Goal: Information Seeking & Learning: Learn about a topic

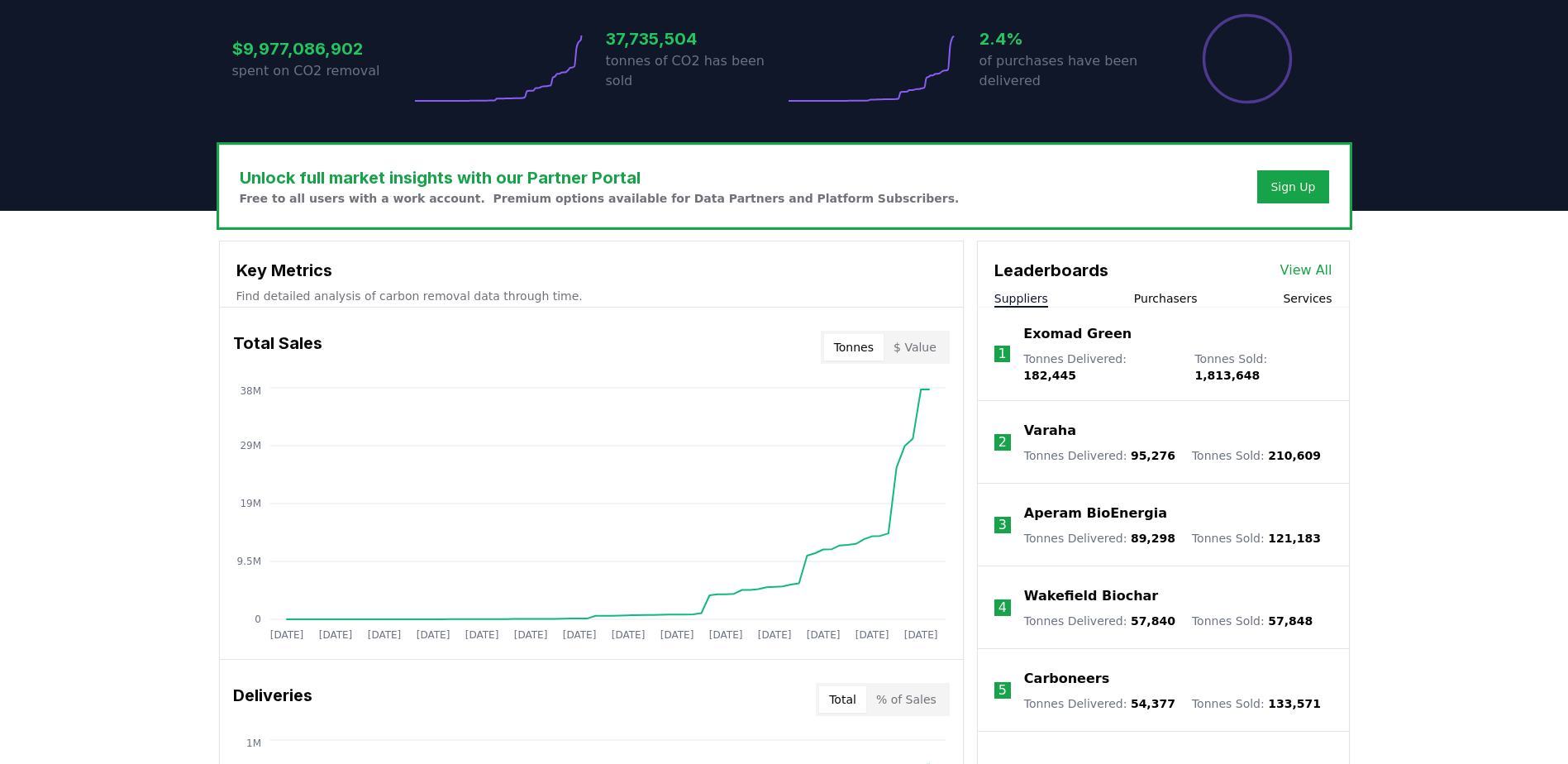
scroll to position [381, 0]
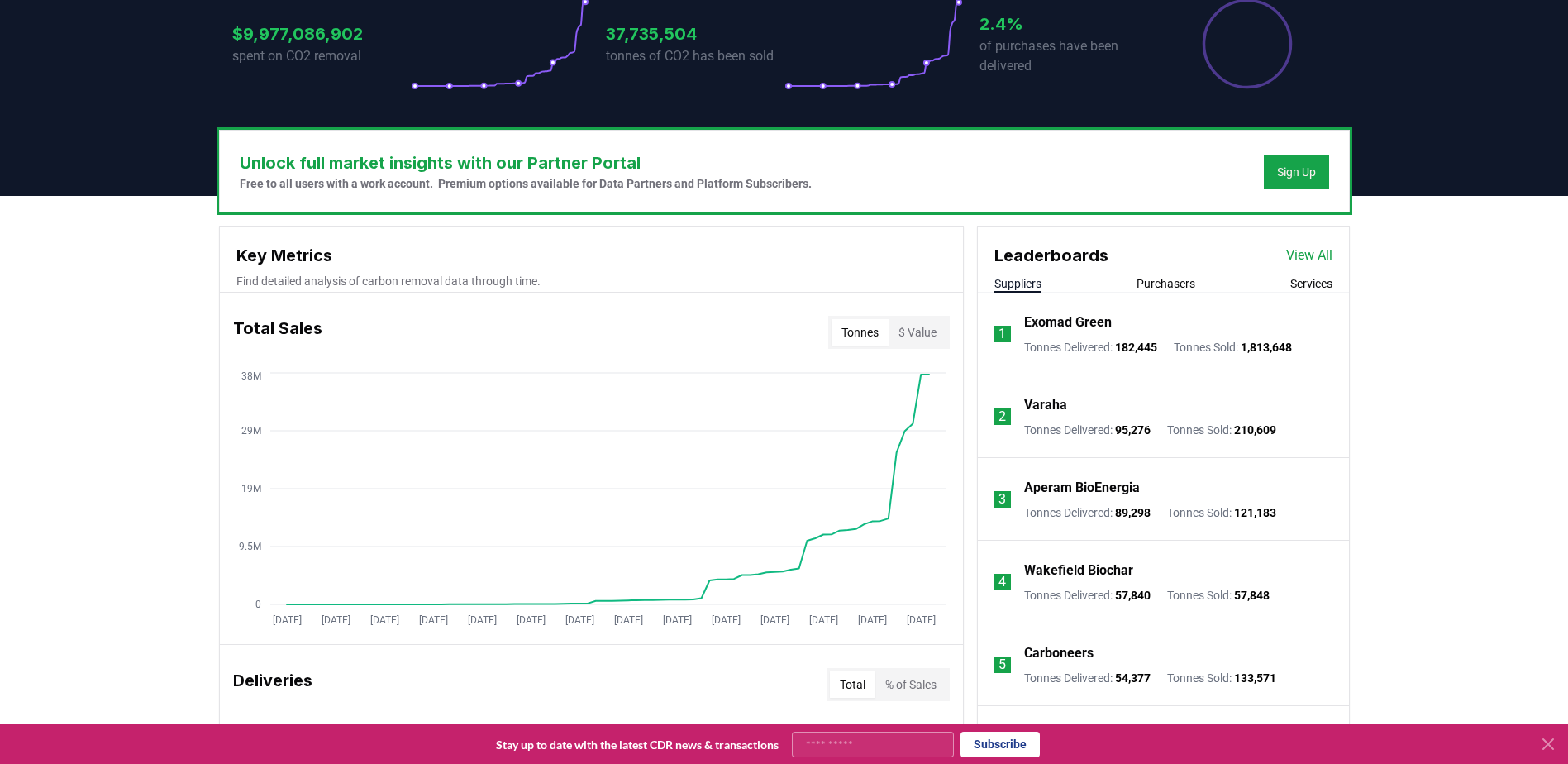
click at [1183, 287] on button "Purchasers" at bounding box center [1165, 284] width 59 height 16
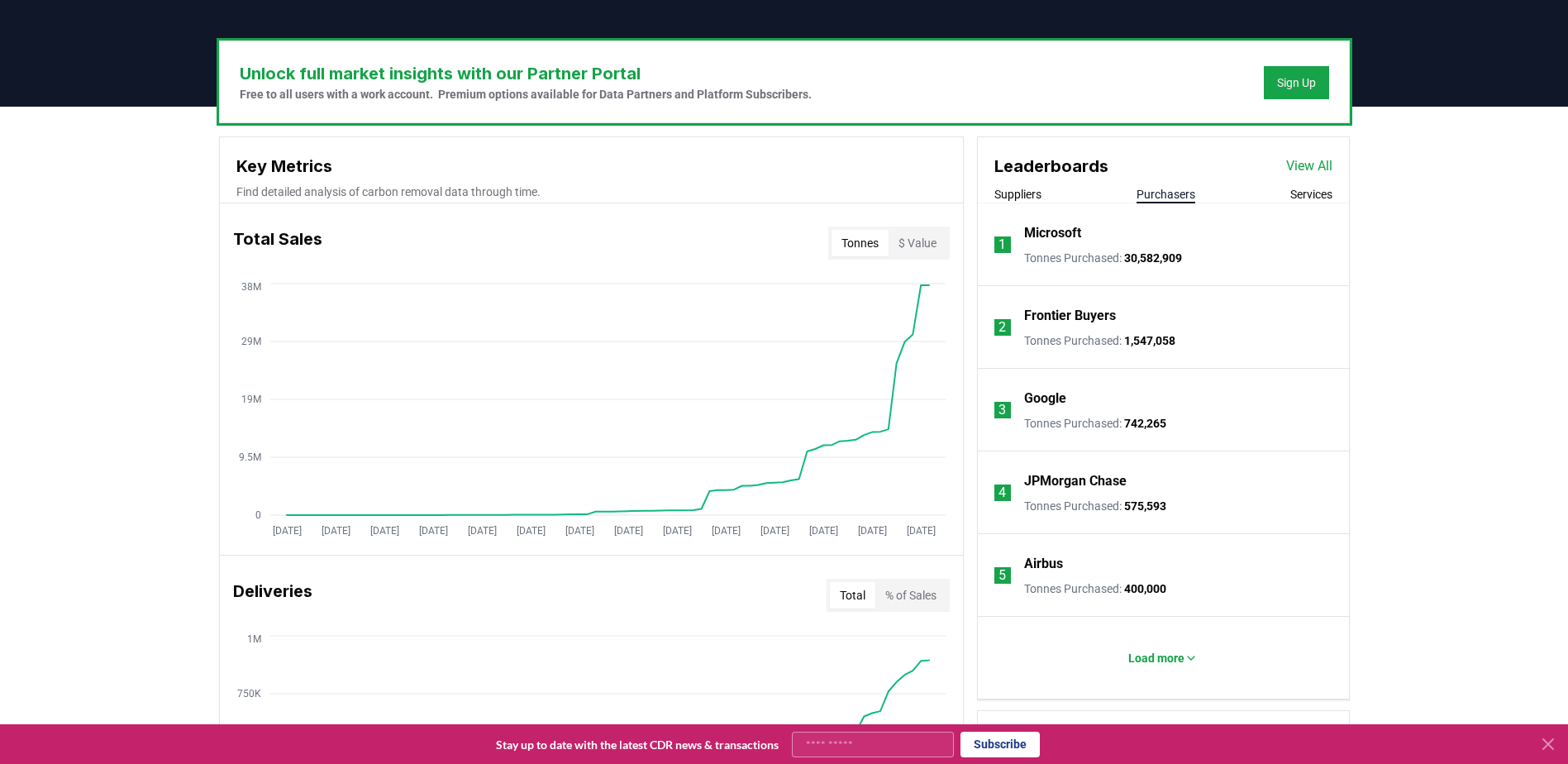
scroll to position [471, 0]
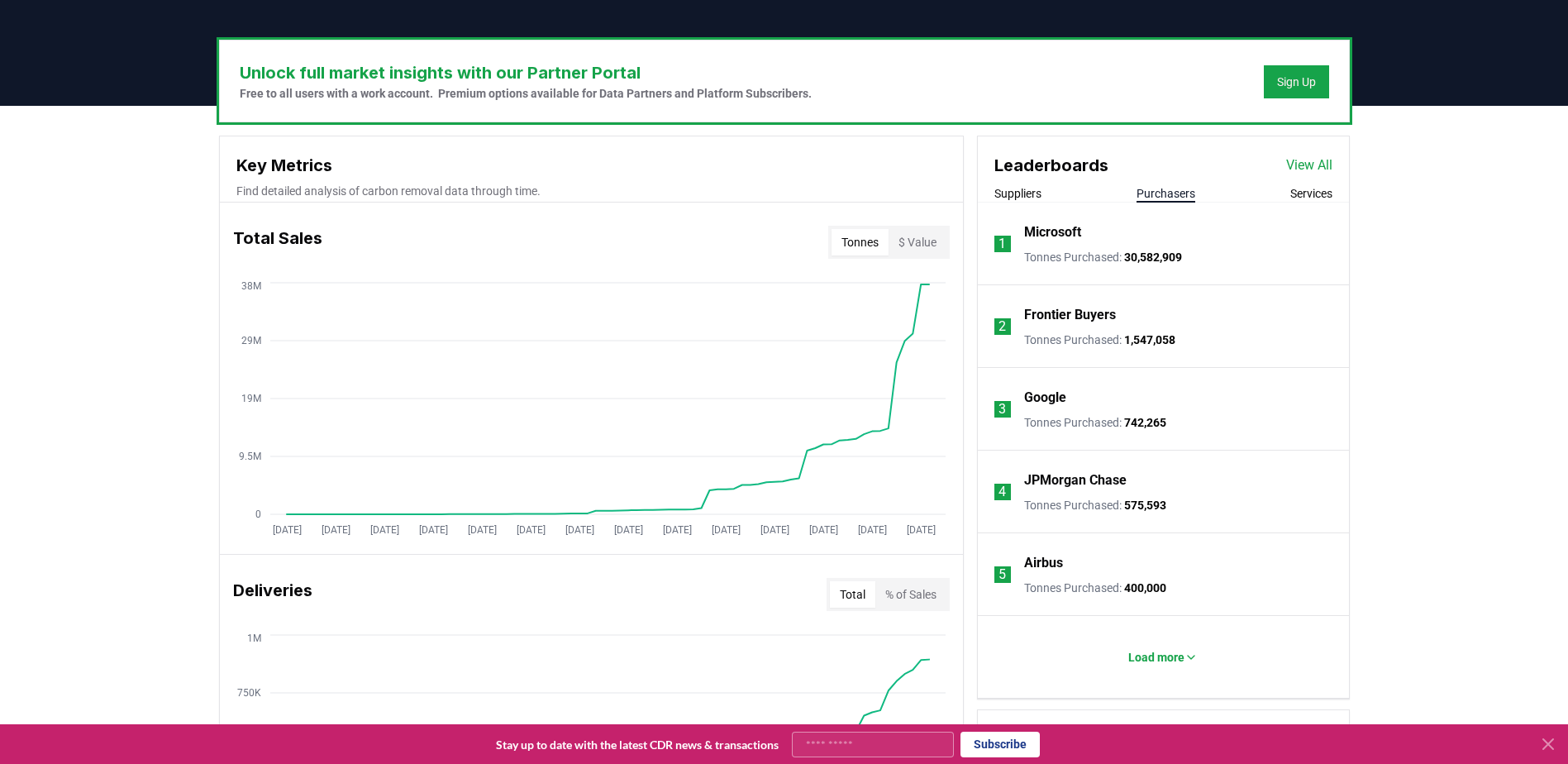
click at [1057, 478] on p "JPMorgan Chase" at bounding box center [1075, 480] width 103 height 20
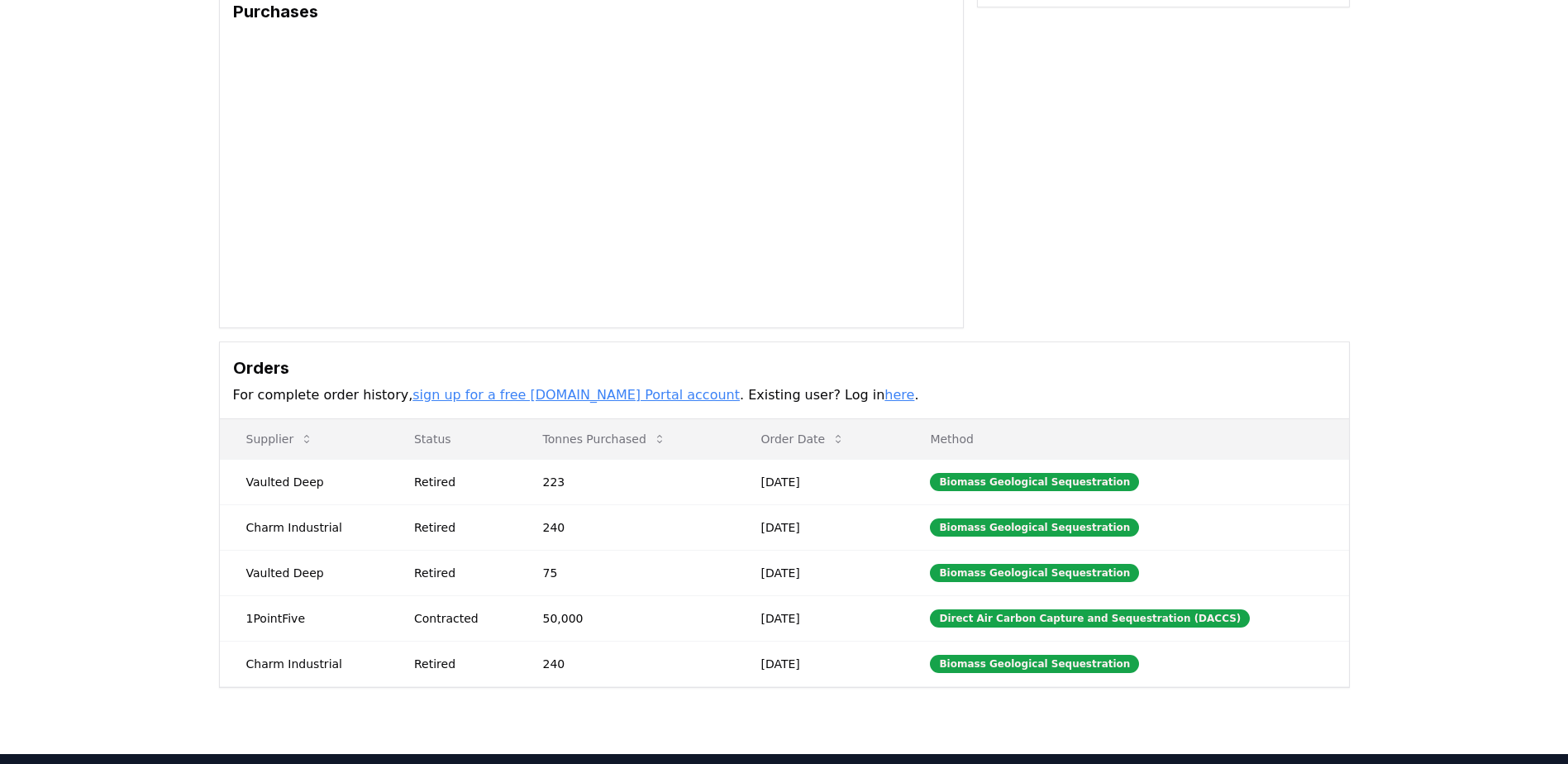
scroll to position [150, 0]
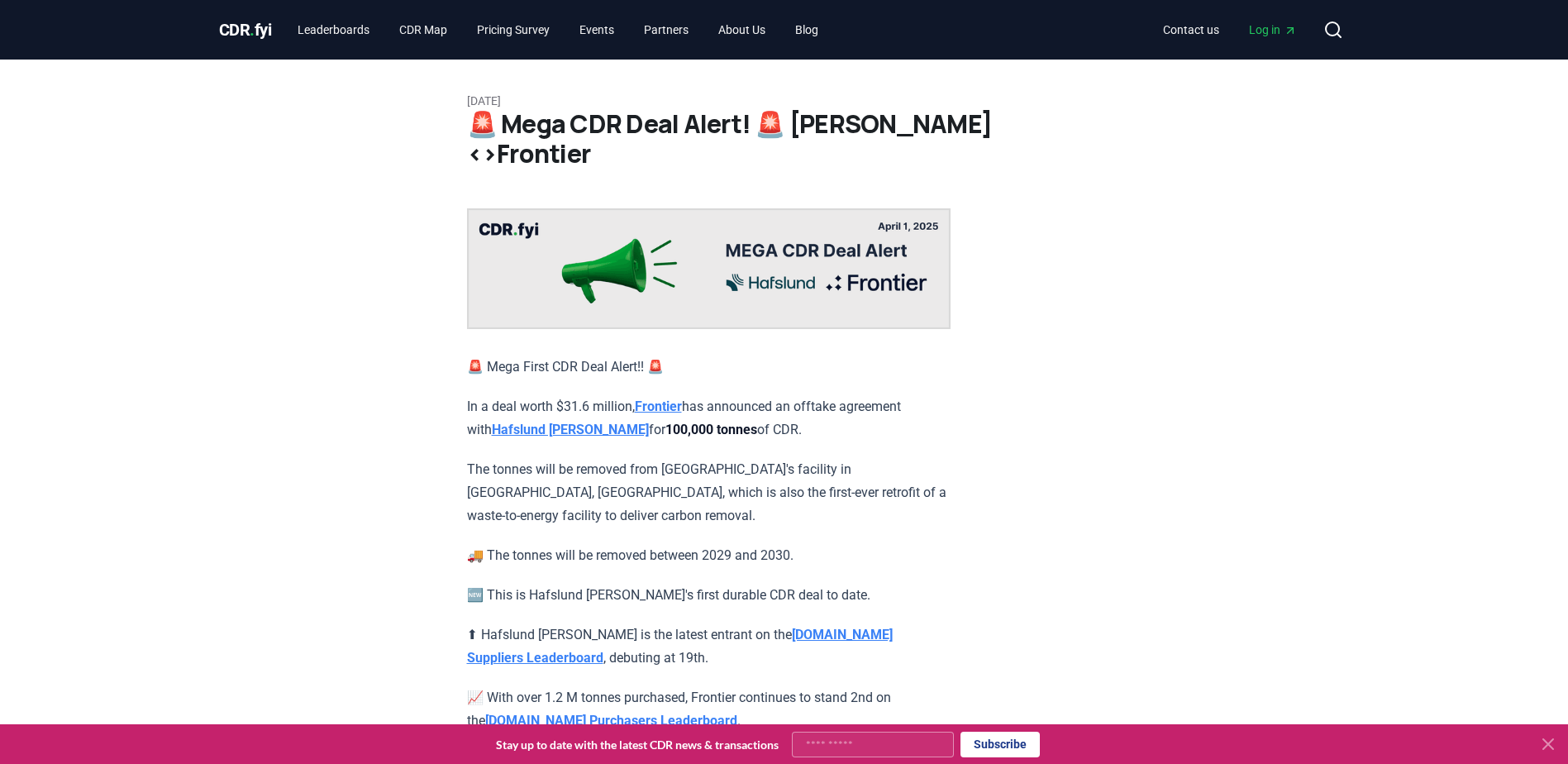
click at [657, 422] on div "🚨 Mega First CDR Deal Alert!! 🚨 In a deal worth $31.6 million, Frontier has ann…" at bounding box center [708, 532] width 484 height 650
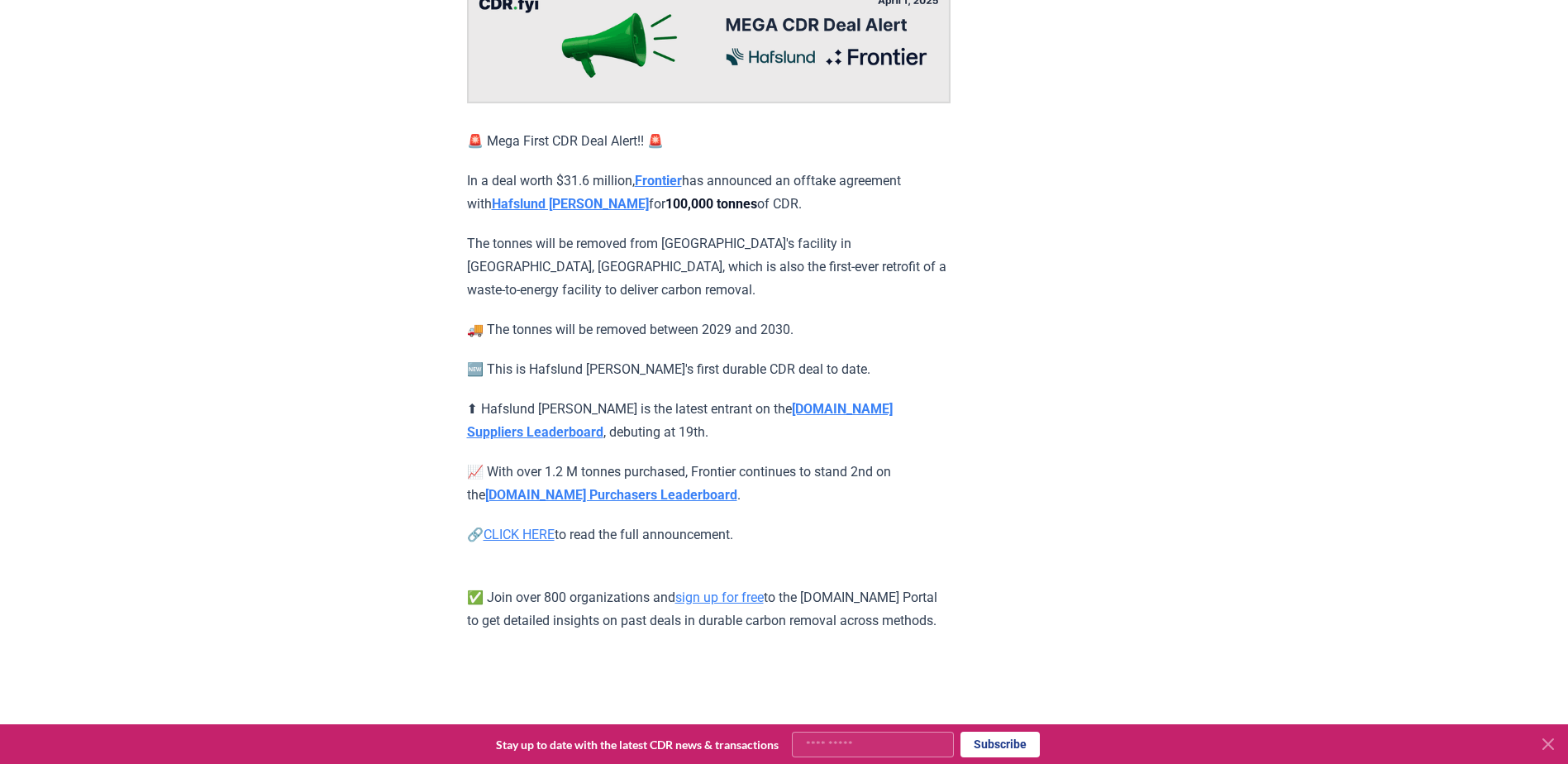
scroll to position [226, 0]
click at [565, 258] on p "The tonnes will be removed from [GEOGRAPHIC_DATA]'s facility in [GEOGRAPHIC_DAT…" at bounding box center [708, 266] width 484 height 69
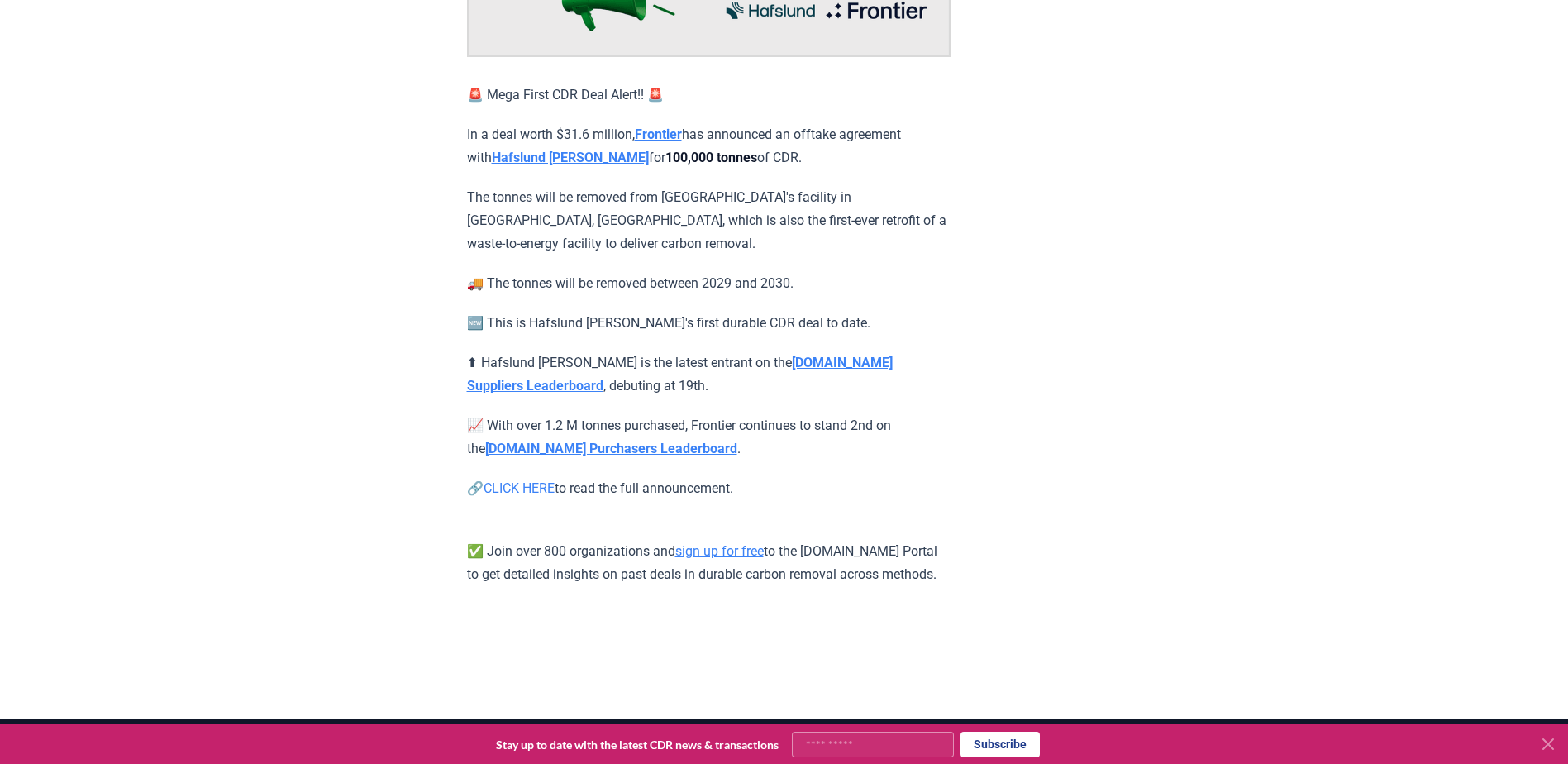
scroll to position [273, 0]
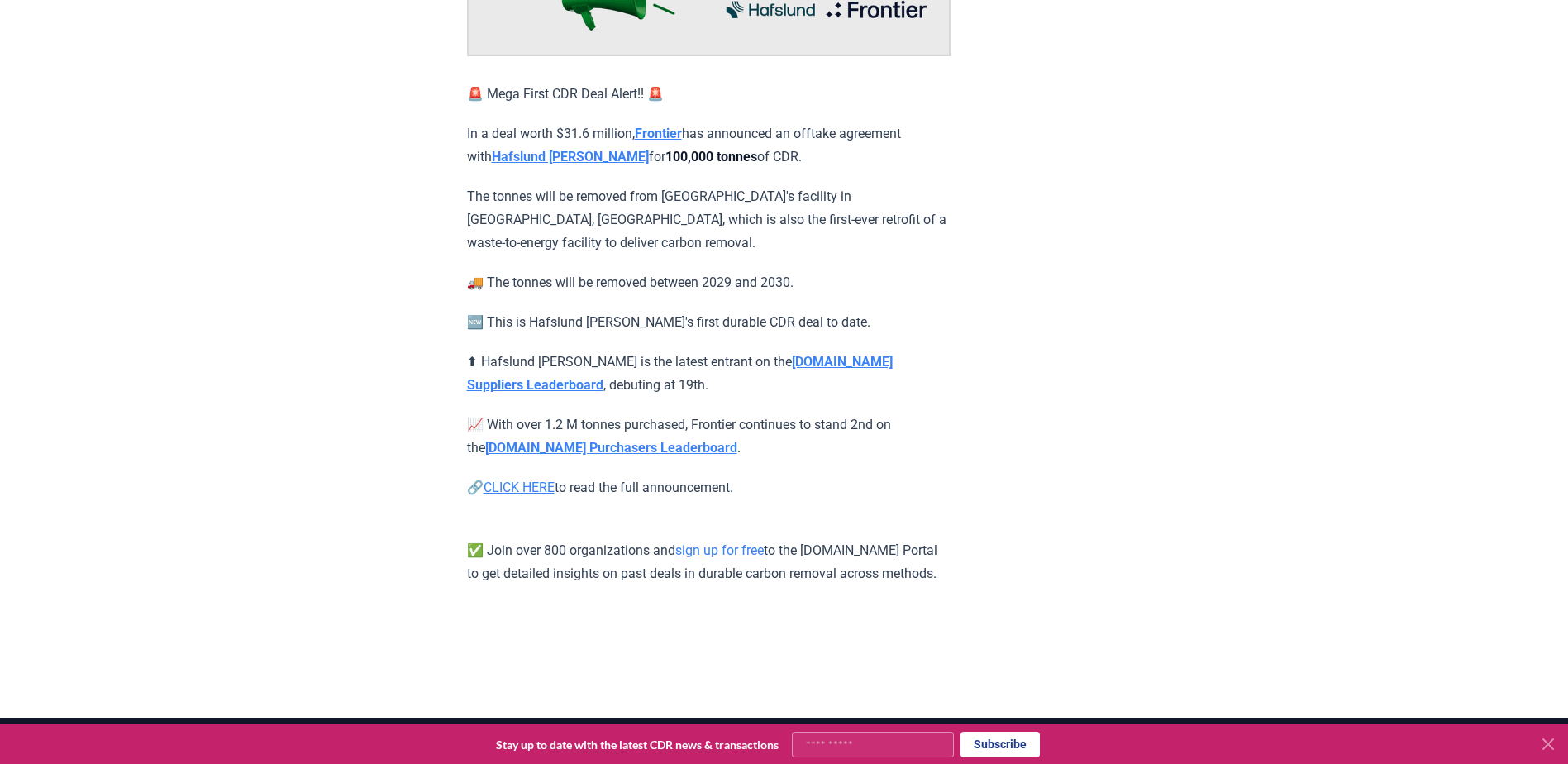
click at [501, 479] on link "CLICK HERE" at bounding box center [519, 487] width 71 height 15
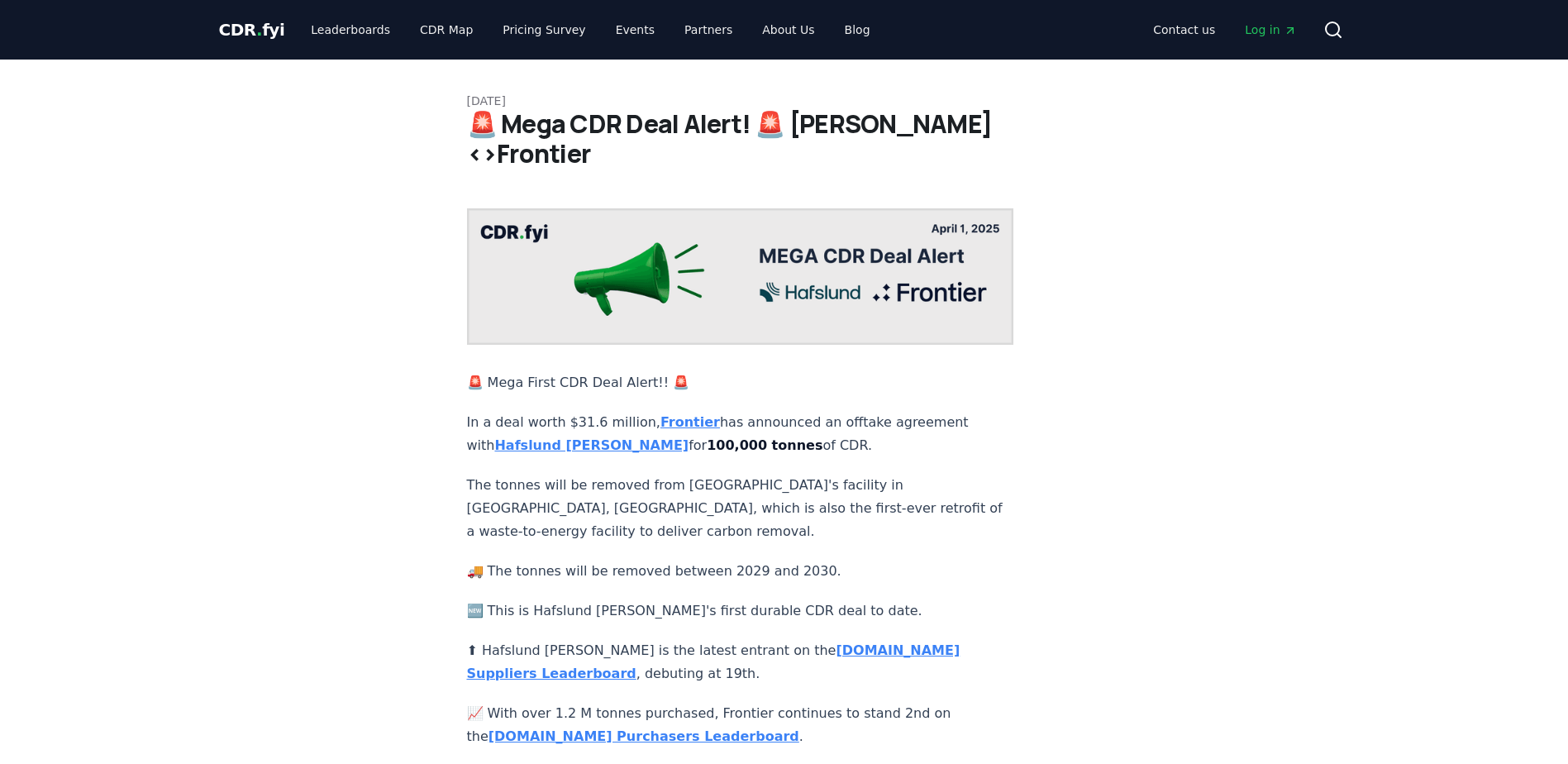
scroll to position [273, 0]
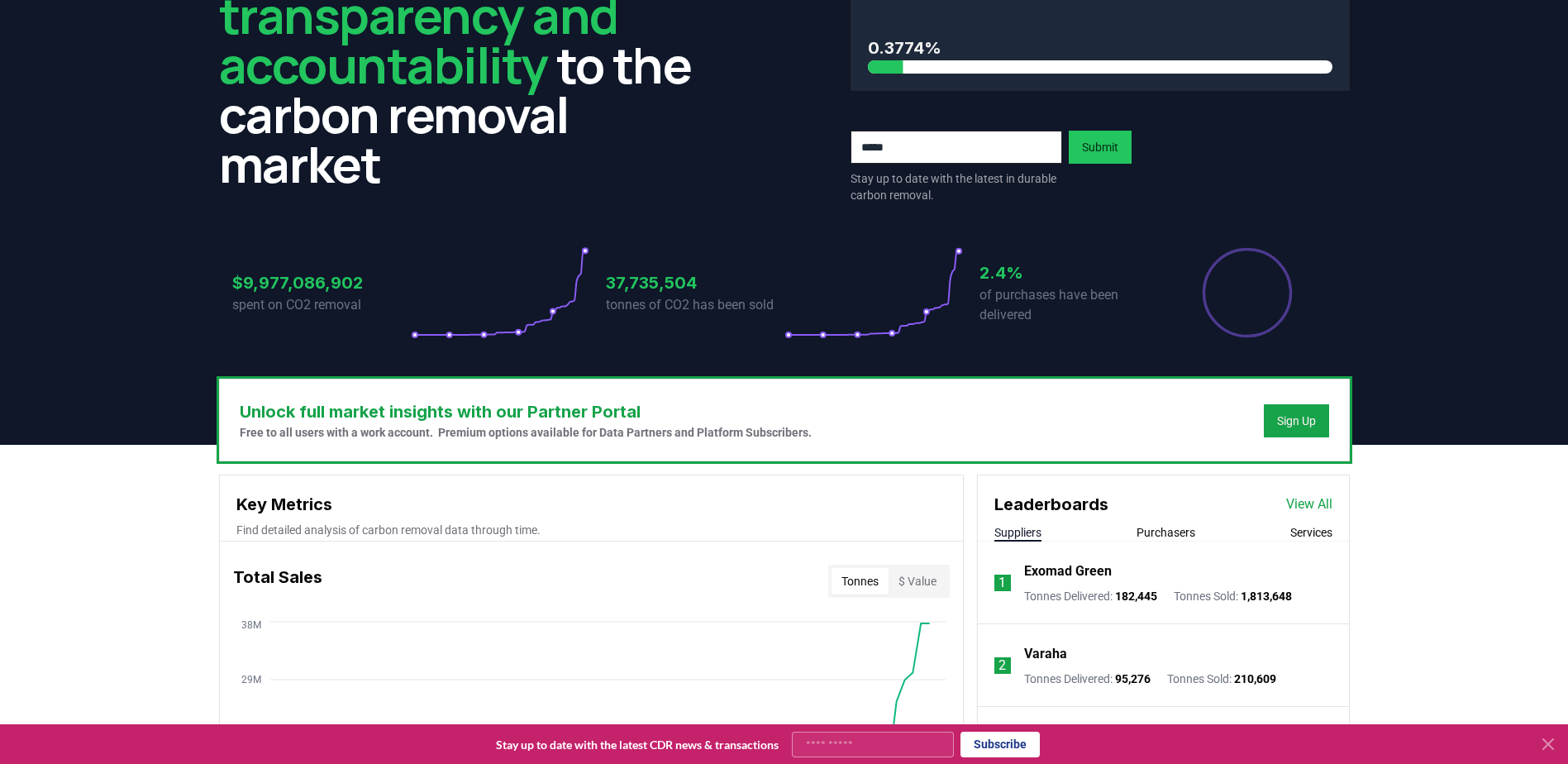
scroll to position [371, 0]
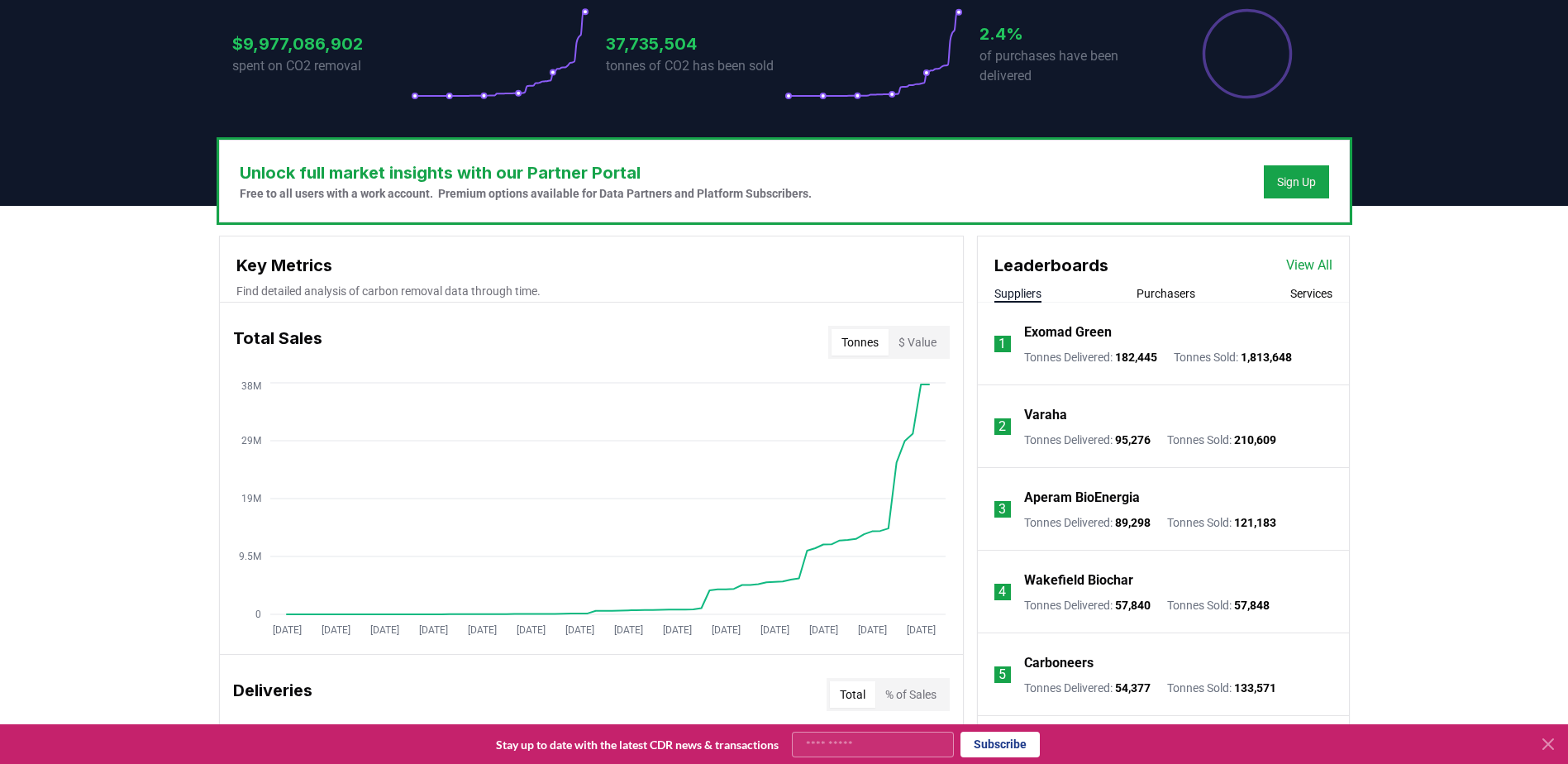
click at [1312, 262] on link "View All" at bounding box center [1309, 266] width 46 height 20
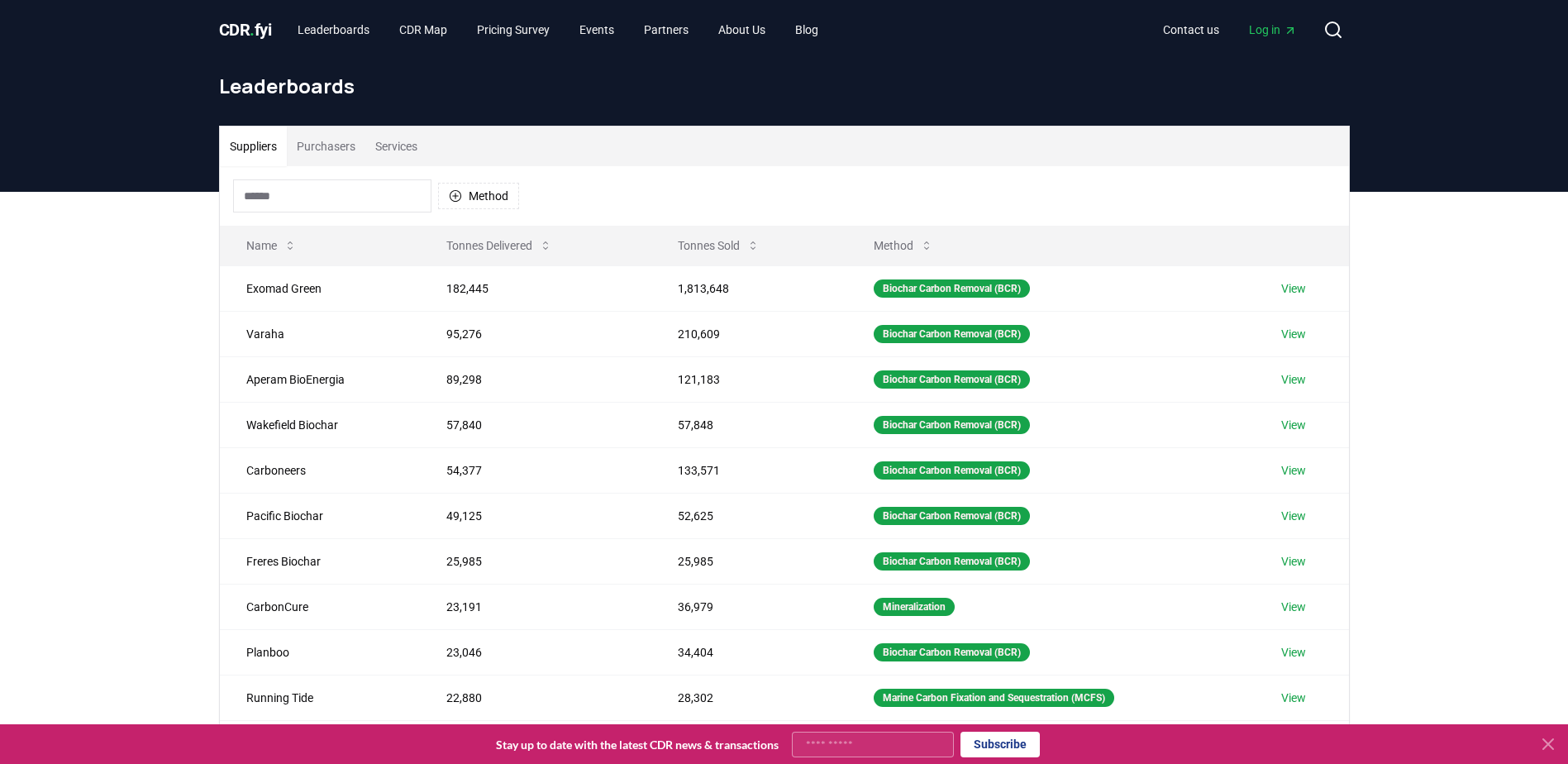
click at [287, 200] on input at bounding box center [332, 196] width 198 height 33
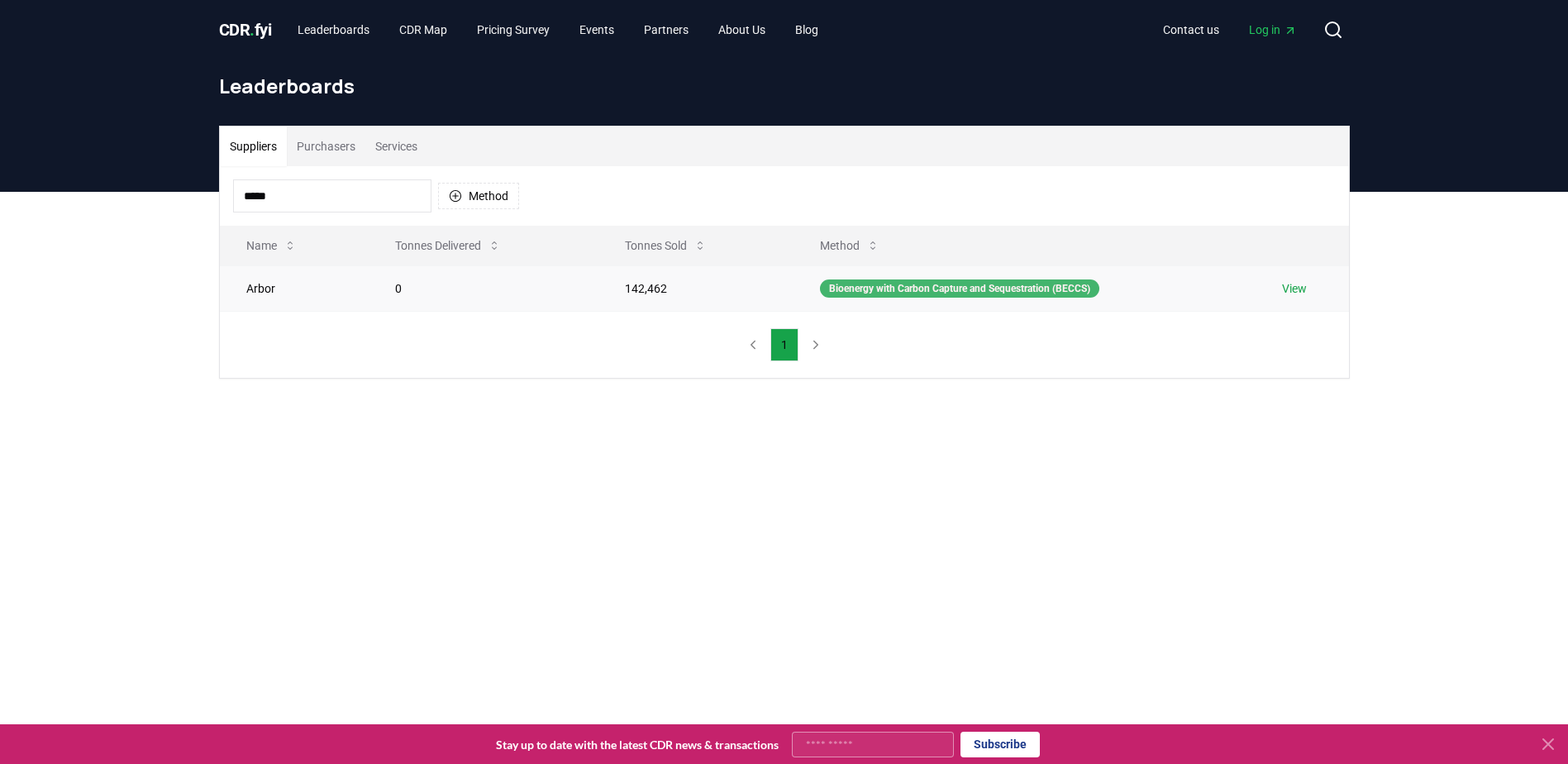
type input "*****"
click at [953, 296] on div "Bioenergy with Carbon Capture and Sequestration (BECCS)" at bounding box center [959, 288] width 279 height 18
click at [1305, 293] on link "View" at bounding box center [1294, 288] width 25 height 16
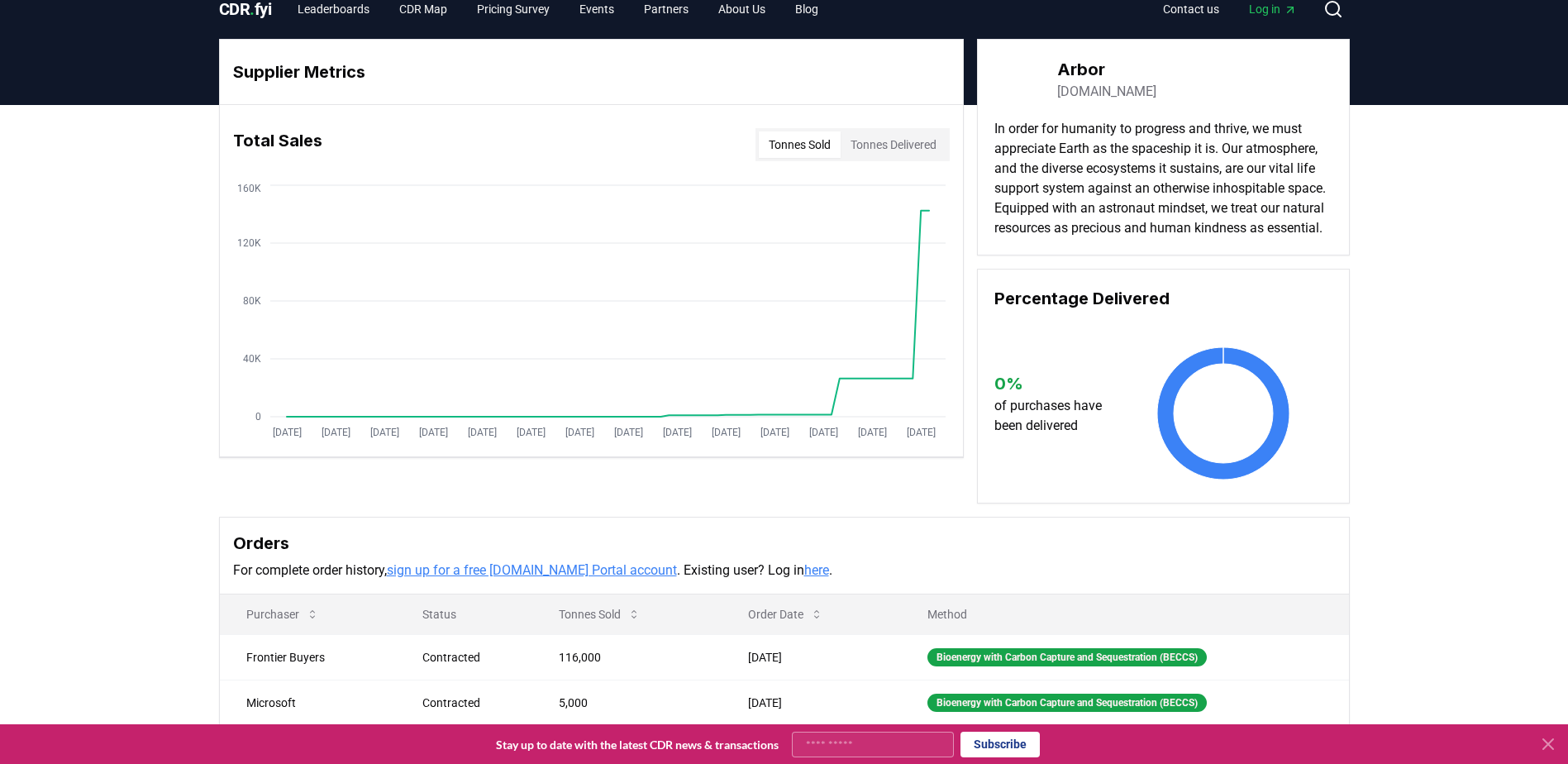
scroll to position [22, 0]
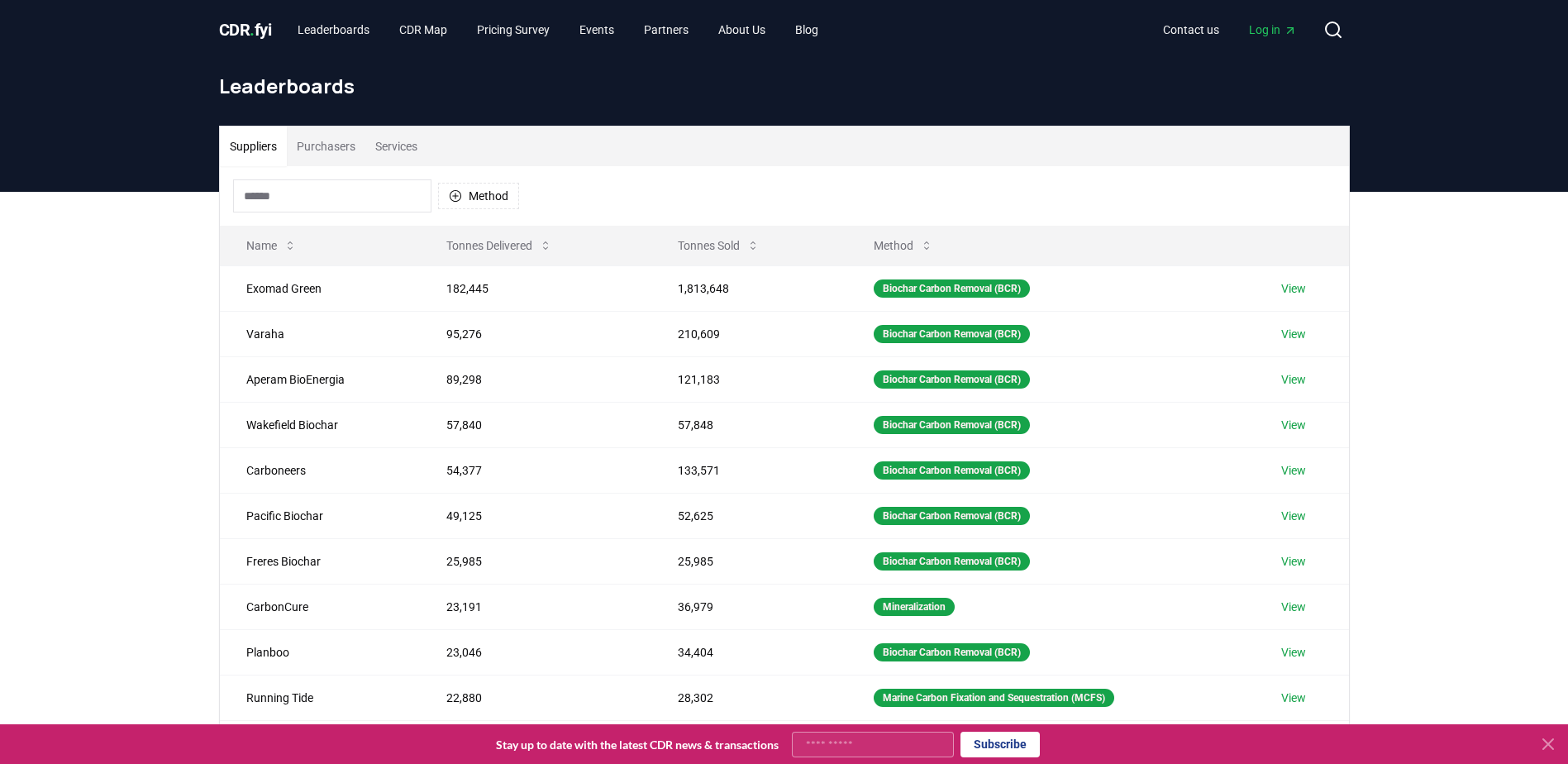
click at [294, 195] on input at bounding box center [332, 196] width 198 height 33
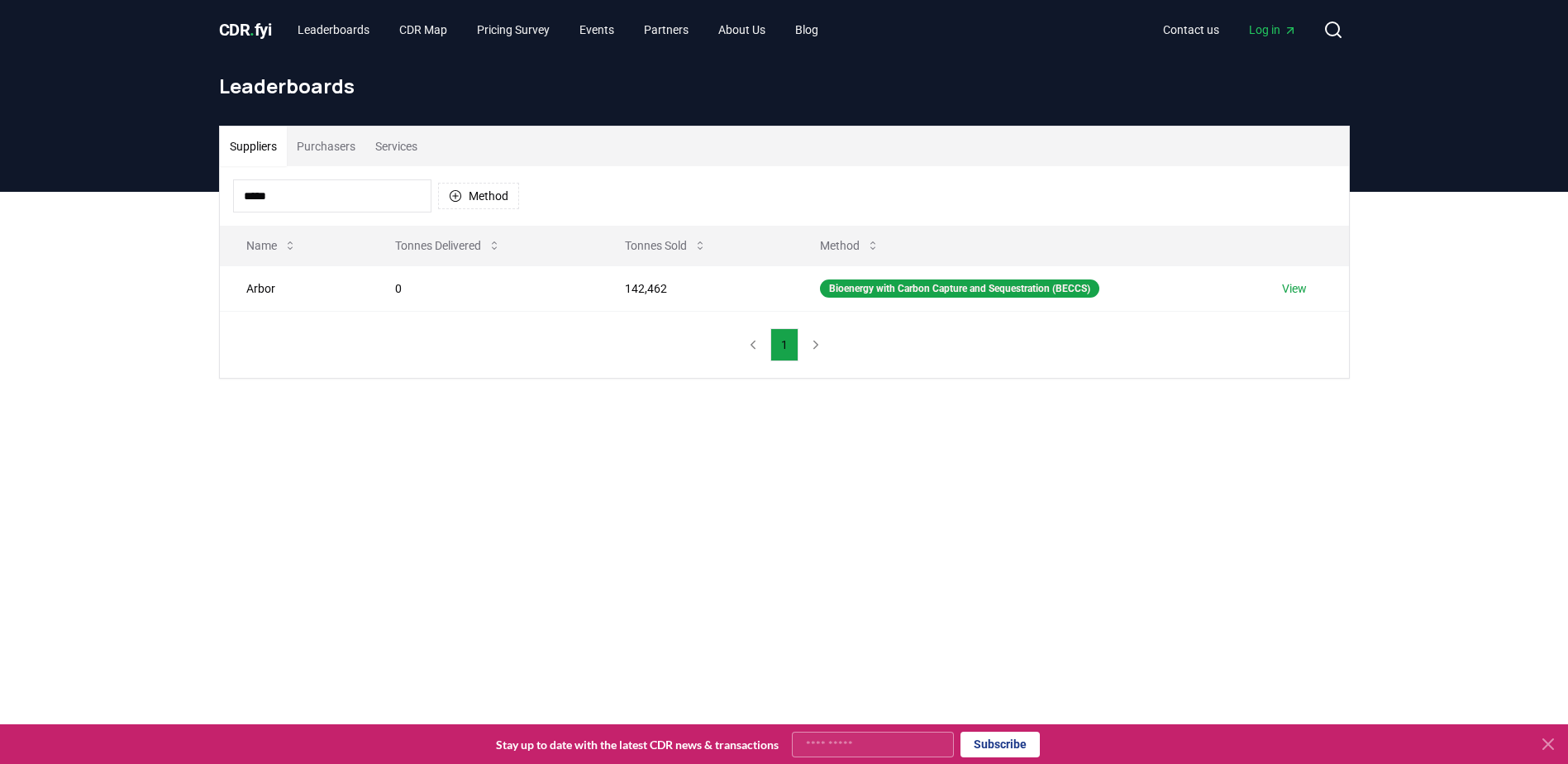
type input "*****"
